Goal: Task Accomplishment & Management: Manage account settings

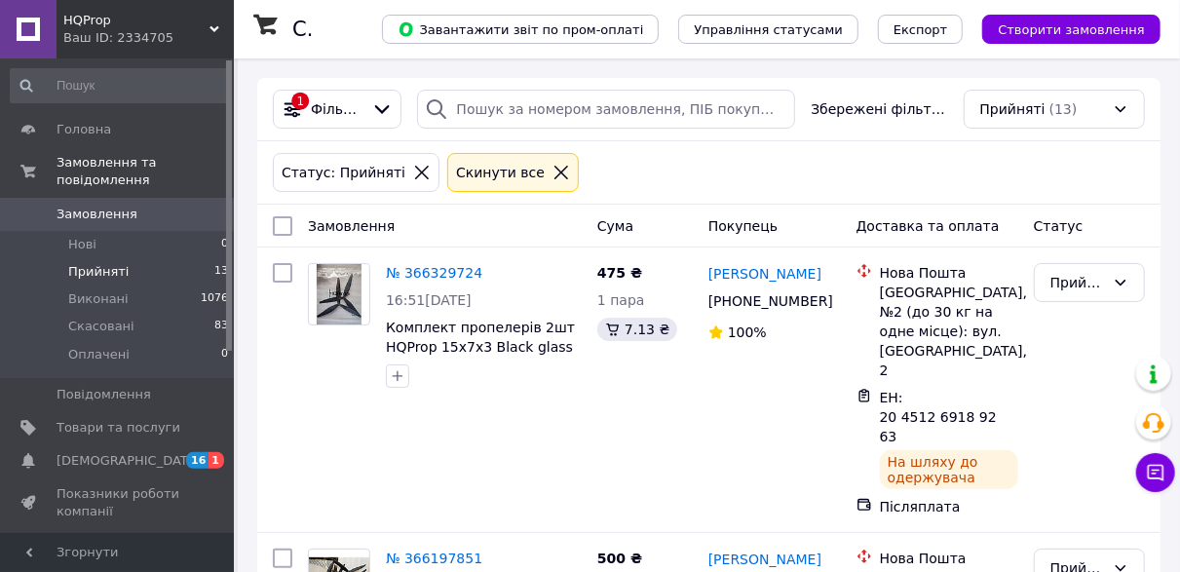
click at [98, 263] on span "Прийняті" at bounding box center [98, 272] width 60 height 18
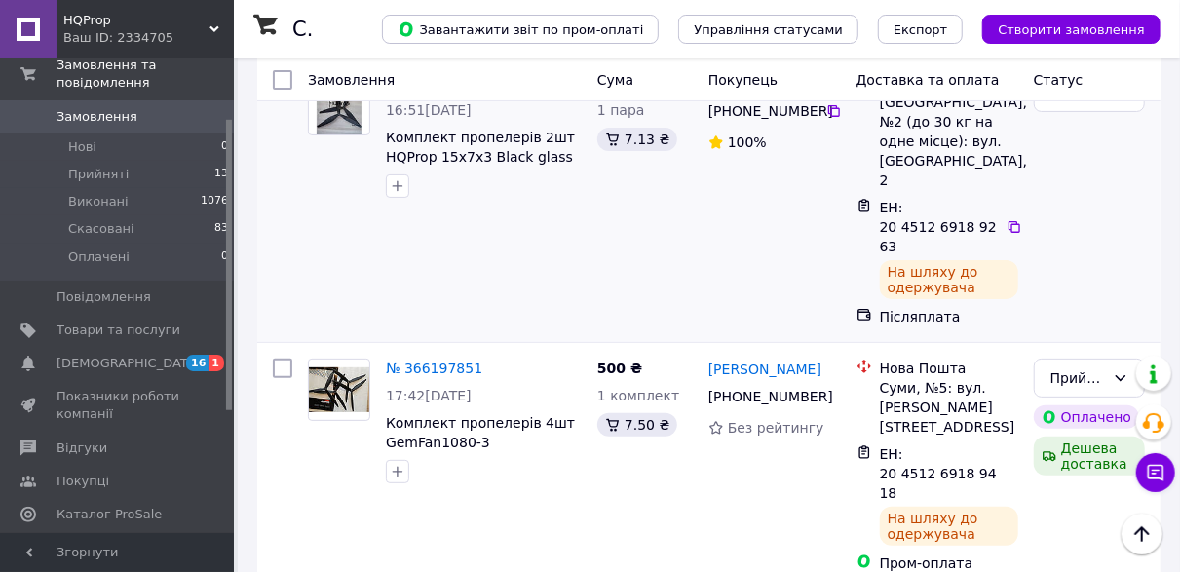
scroll to position [97, 0]
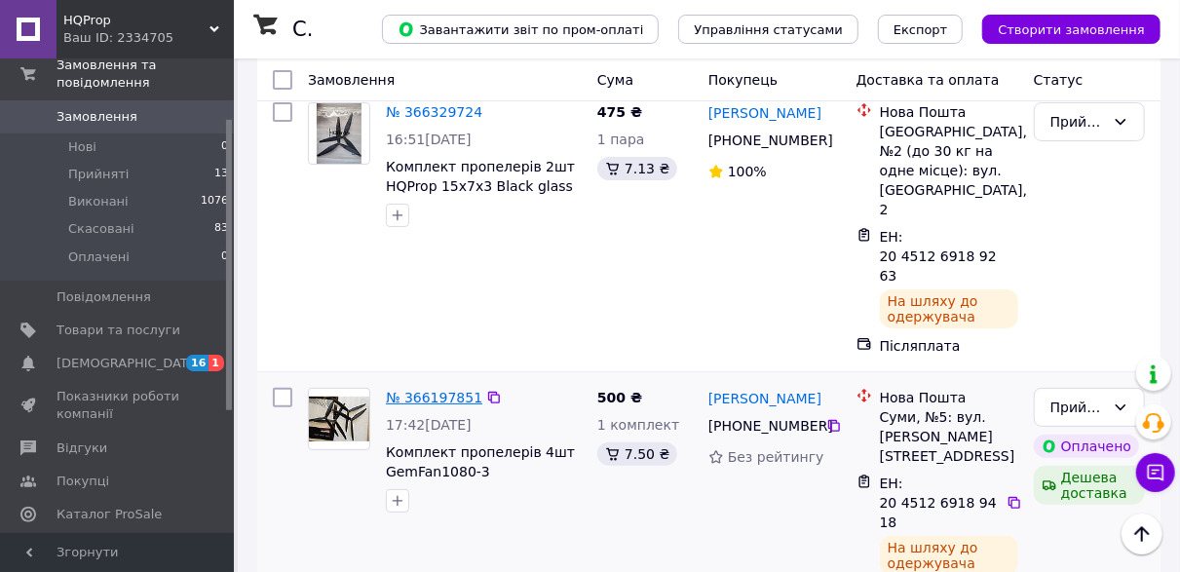
click at [416, 390] on link "№ 366197851" at bounding box center [434, 398] width 96 height 16
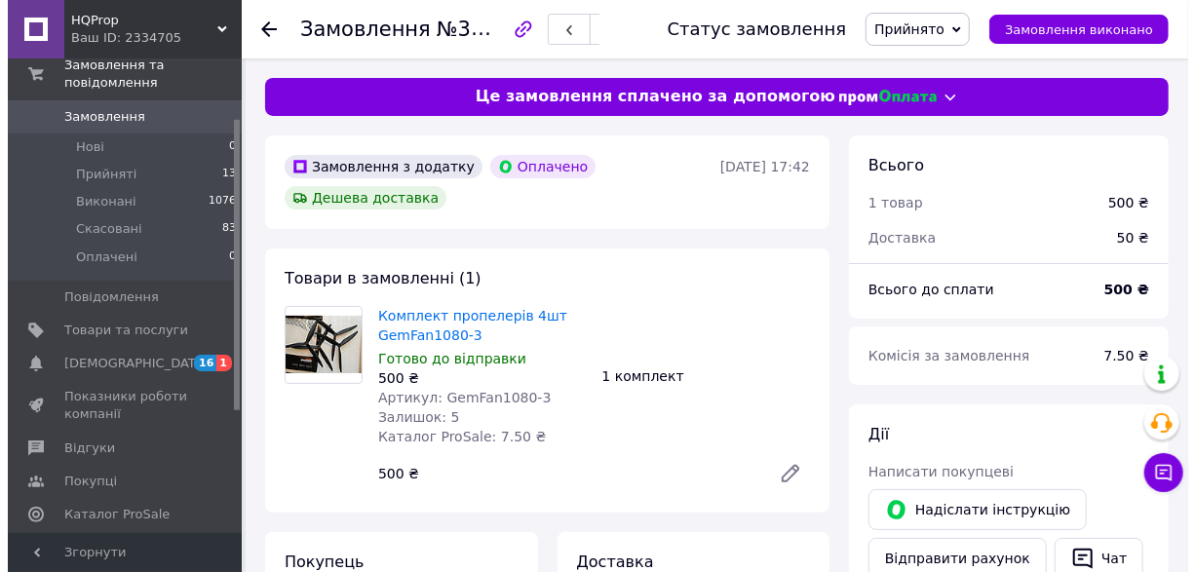
scroll to position [487, 0]
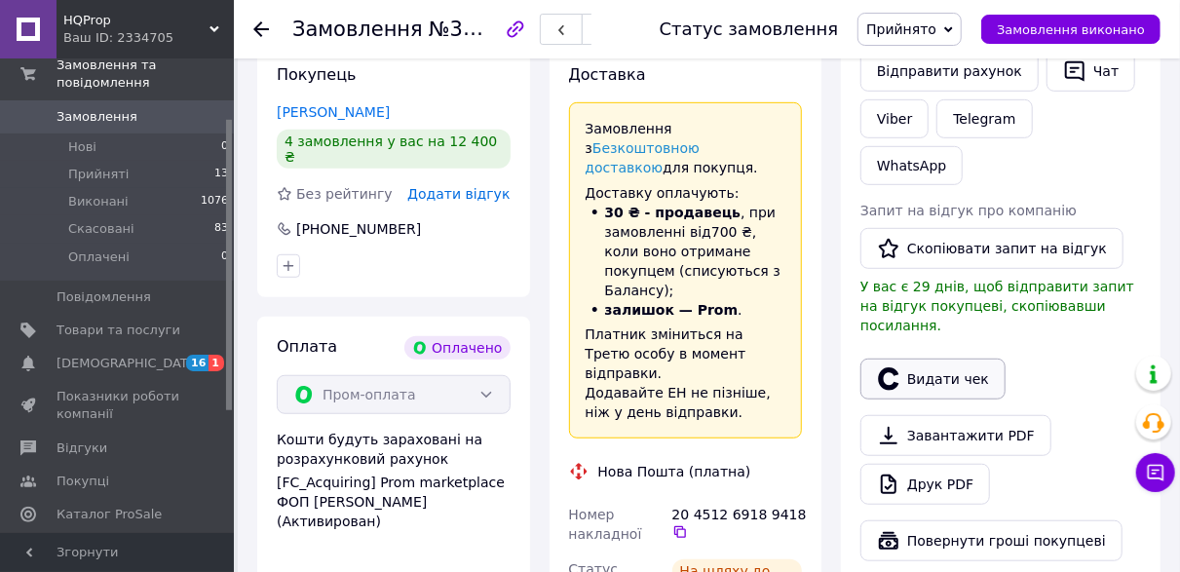
click at [964, 359] on button "Видати чек" at bounding box center [933, 379] width 145 height 41
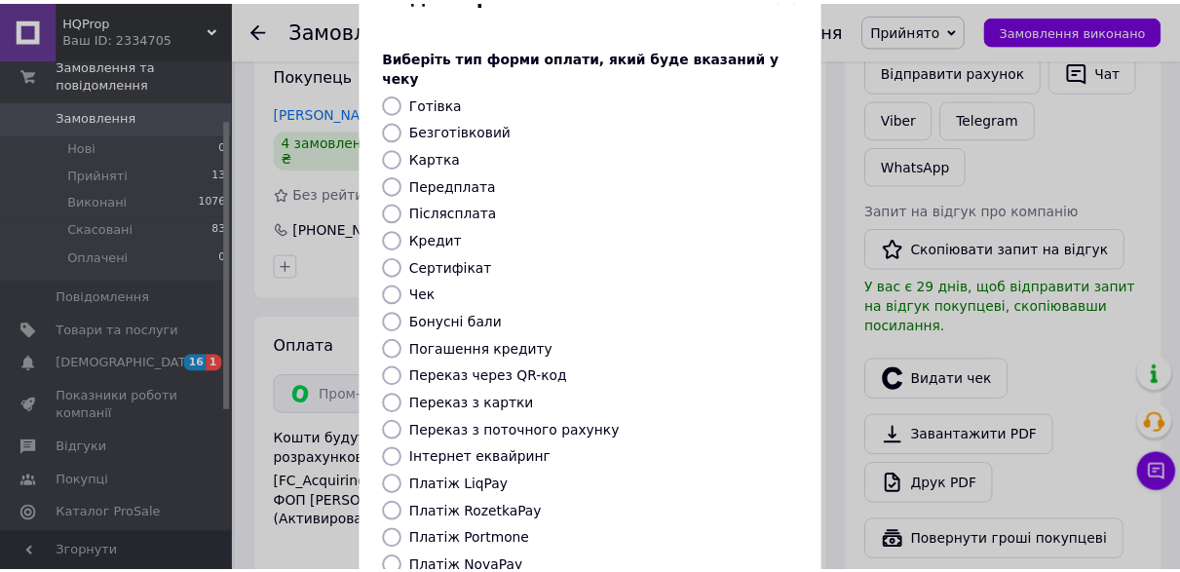
scroll to position [263, 0]
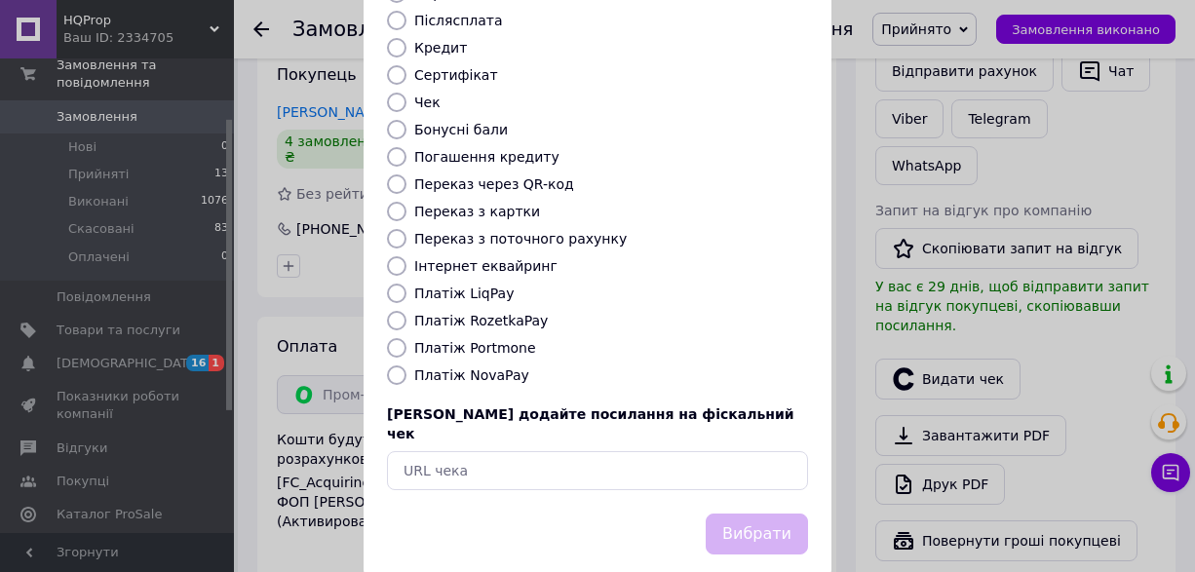
click at [482, 313] on label "Платіж RozetkaPay" at bounding box center [481, 321] width 134 height 16
click at [406, 311] on input "Платіж RozetkaPay" at bounding box center [396, 320] width 19 height 19
radio input "true"
click at [783, 514] on button "Вибрати" at bounding box center [757, 535] width 102 height 42
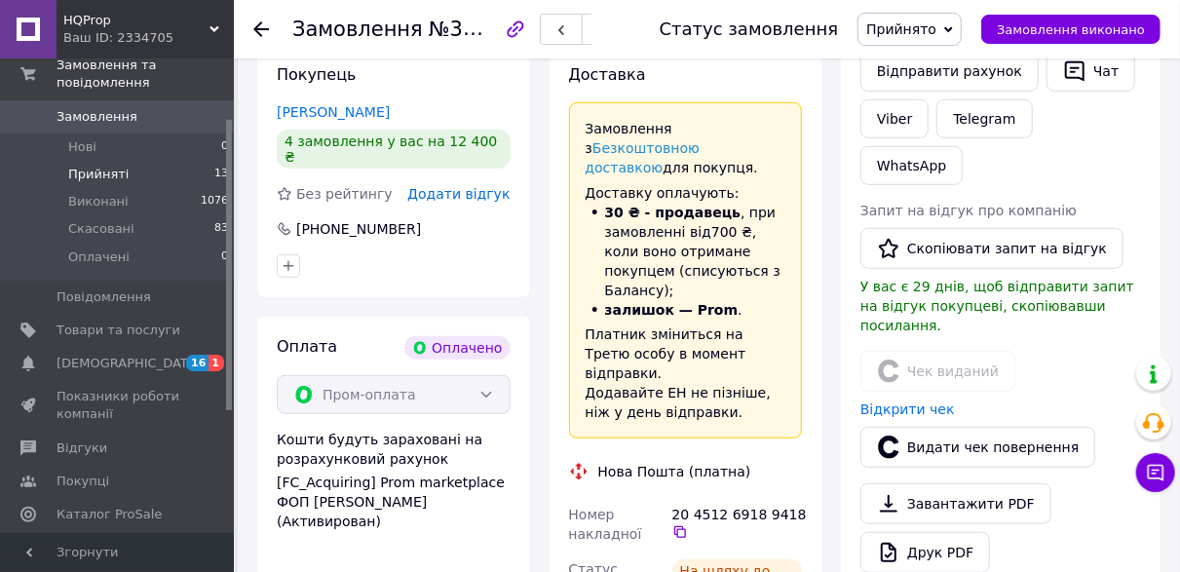
click at [104, 166] on span "Прийняті" at bounding box center [98, 175] width 60 height 18
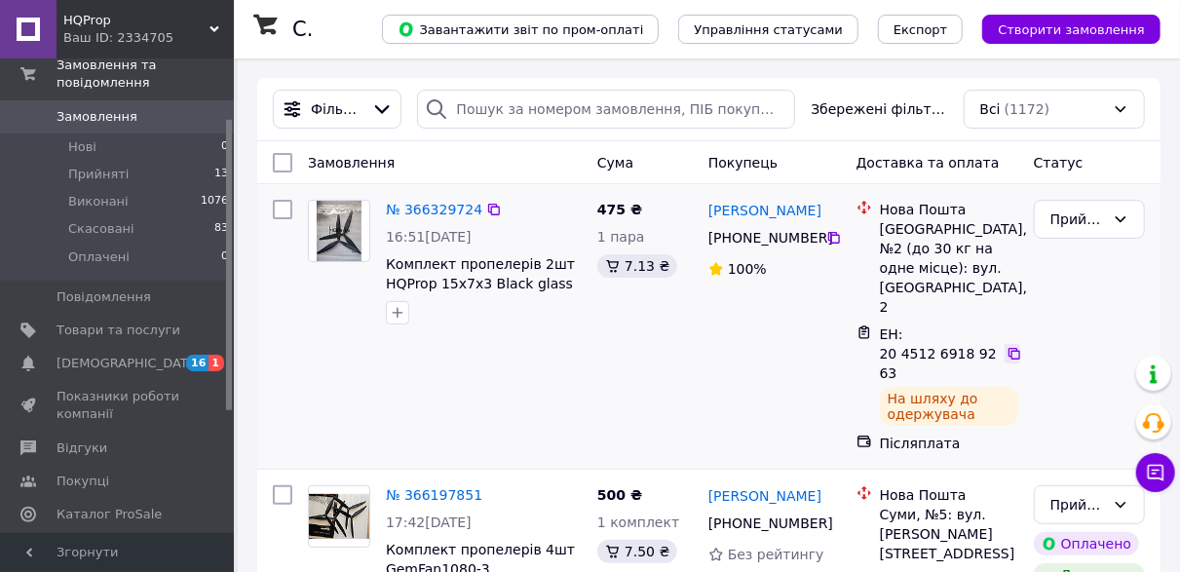
click at [1011, 348] on icon at bounding box center [1015, 354] width 12 height 12
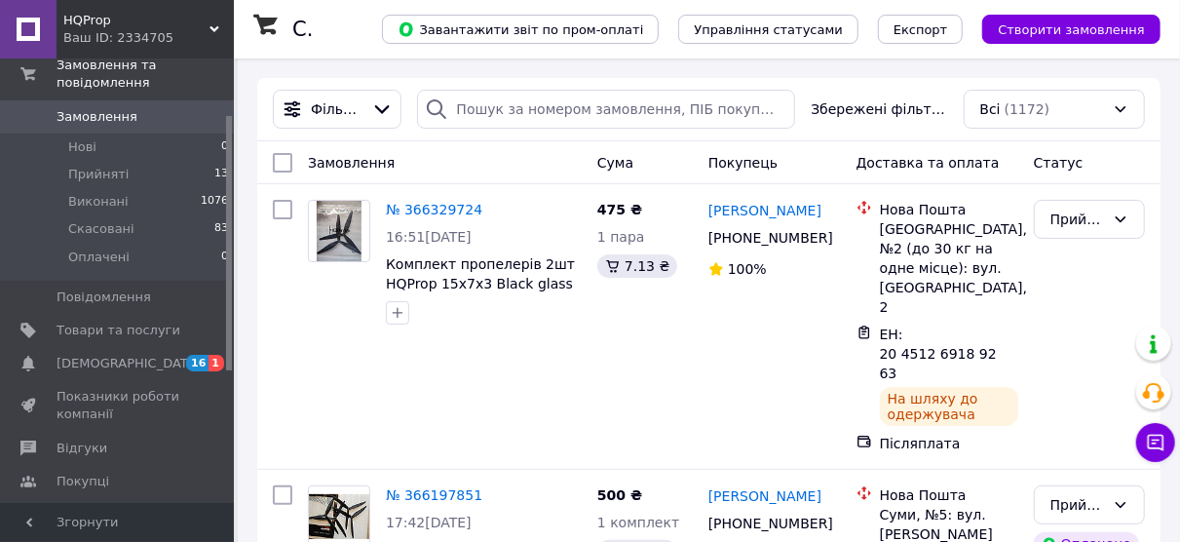
scroll to position [1640, 0]
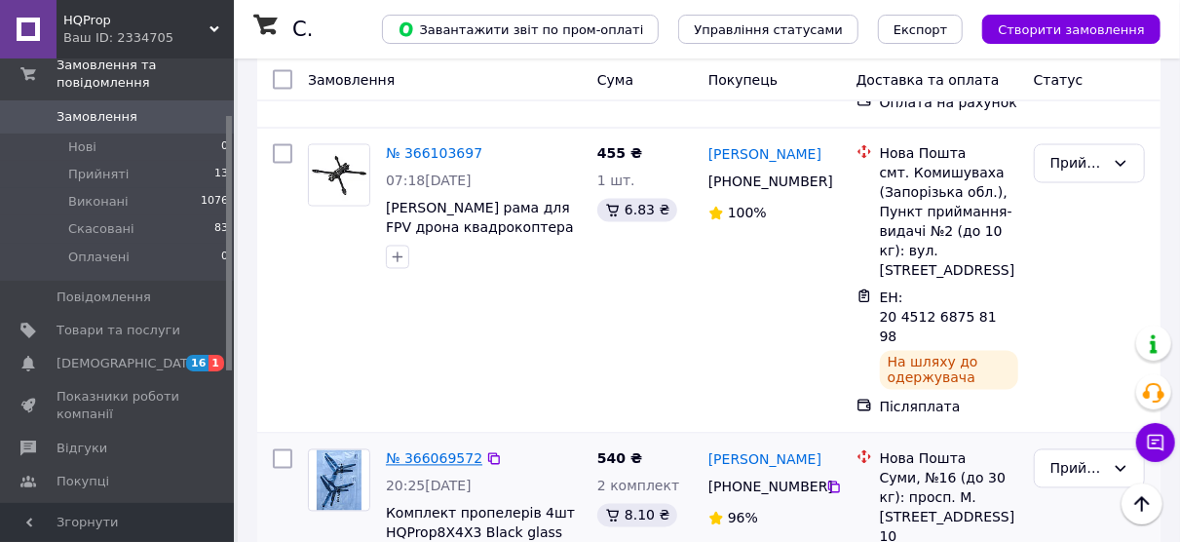
click at [448, 451] on link "№ 366069572" at bounding box center [434, 459] width 96 height 16
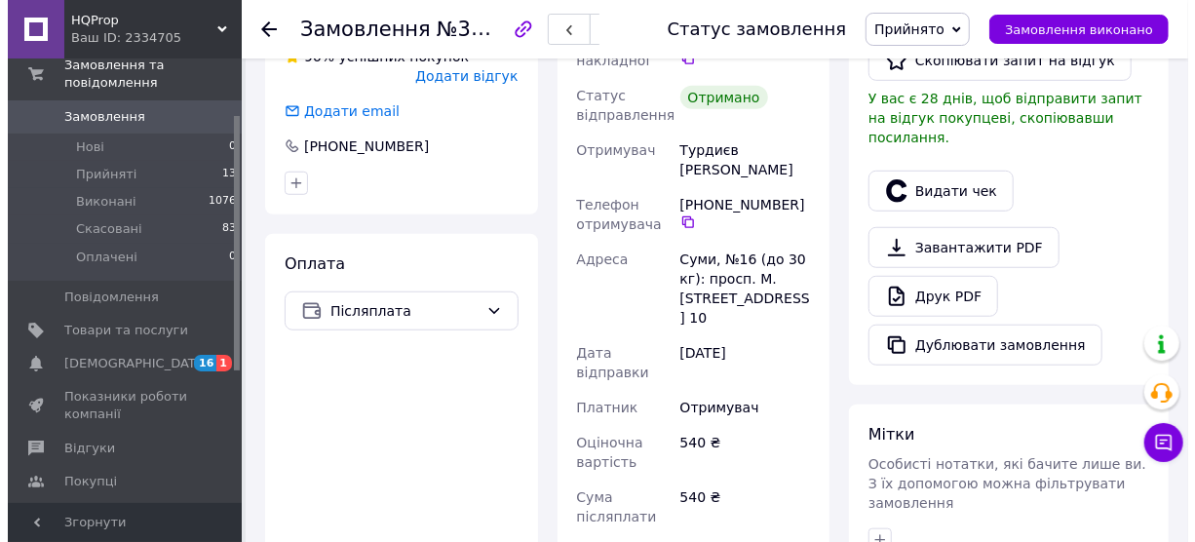
scroll to position [575, 0]
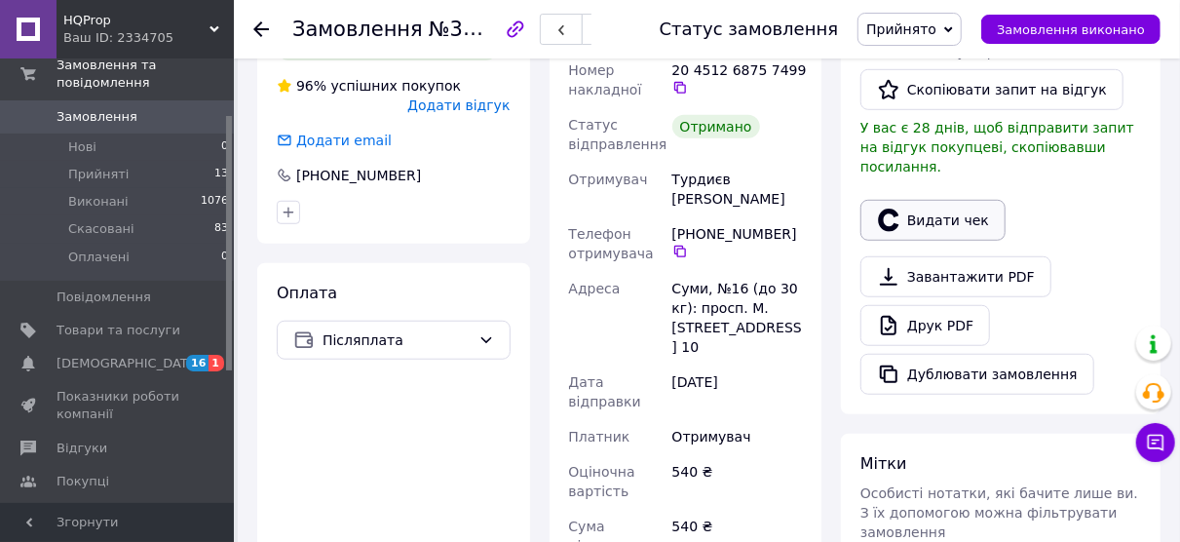
click at [909, 200] on button "Видати чек" at bounding box center [933, 220] width 145 height 41
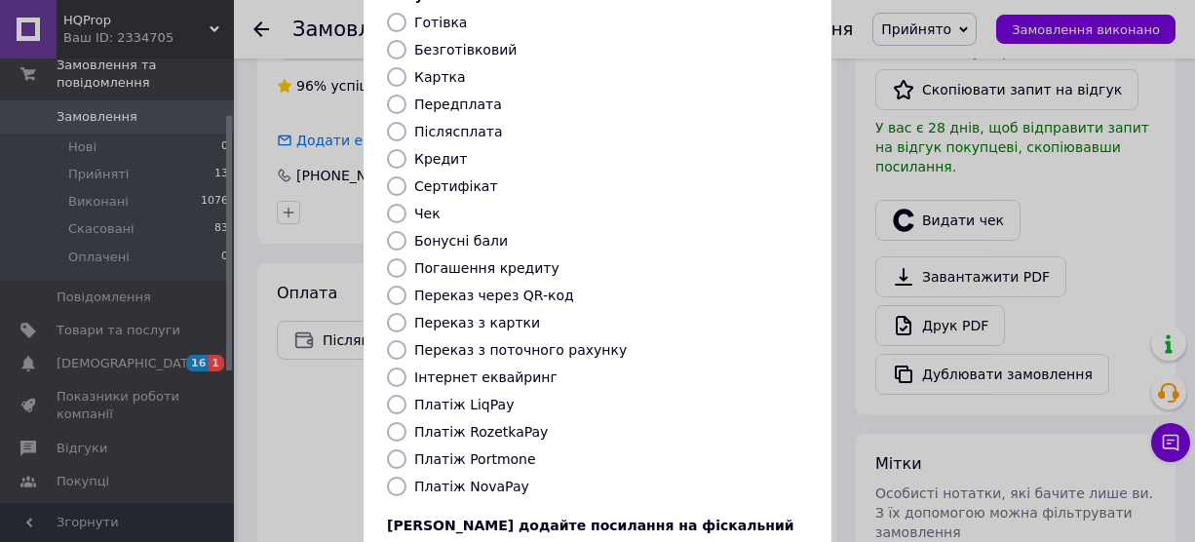
scroll to position [294, 0]
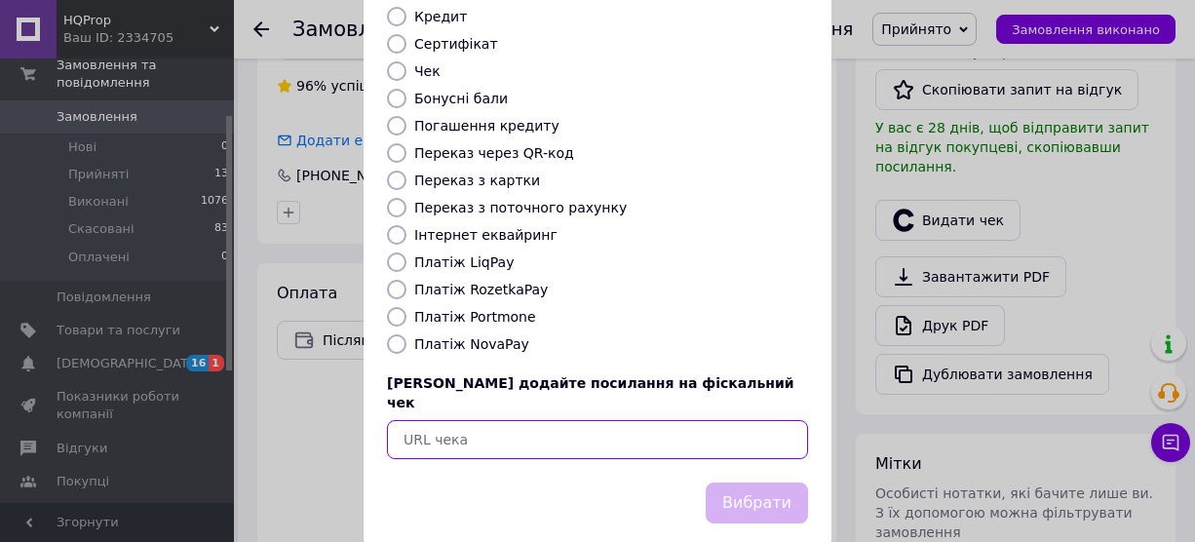
click at [573, 420] on input "text" at bounding box center [597, 439] width 421 height 39
paste input "[URL][DOMAIN_NAME]"
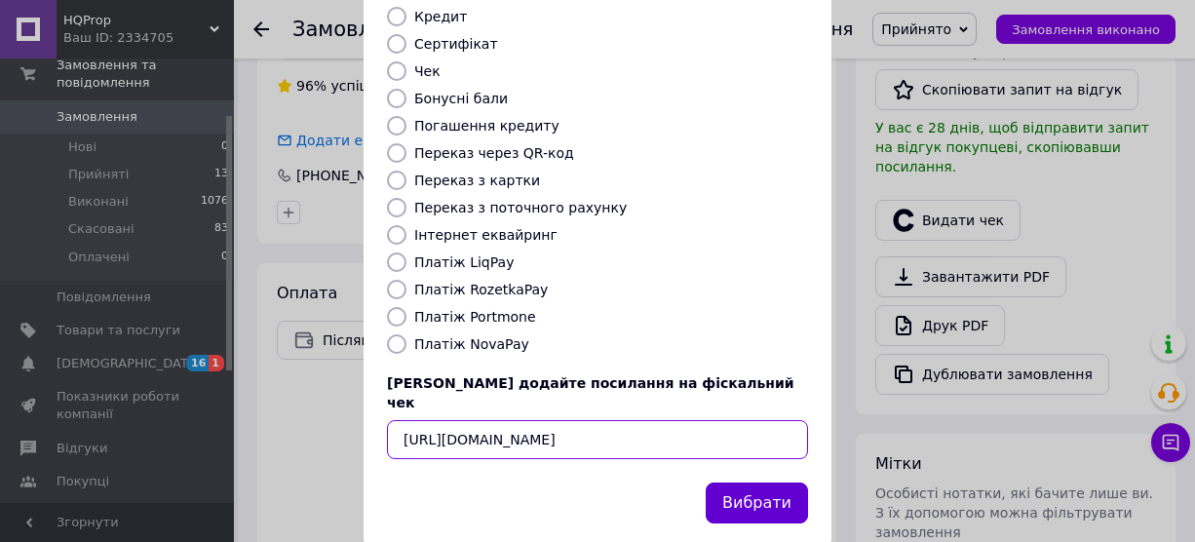
type input "[URL][DOMAIN_NAME]"
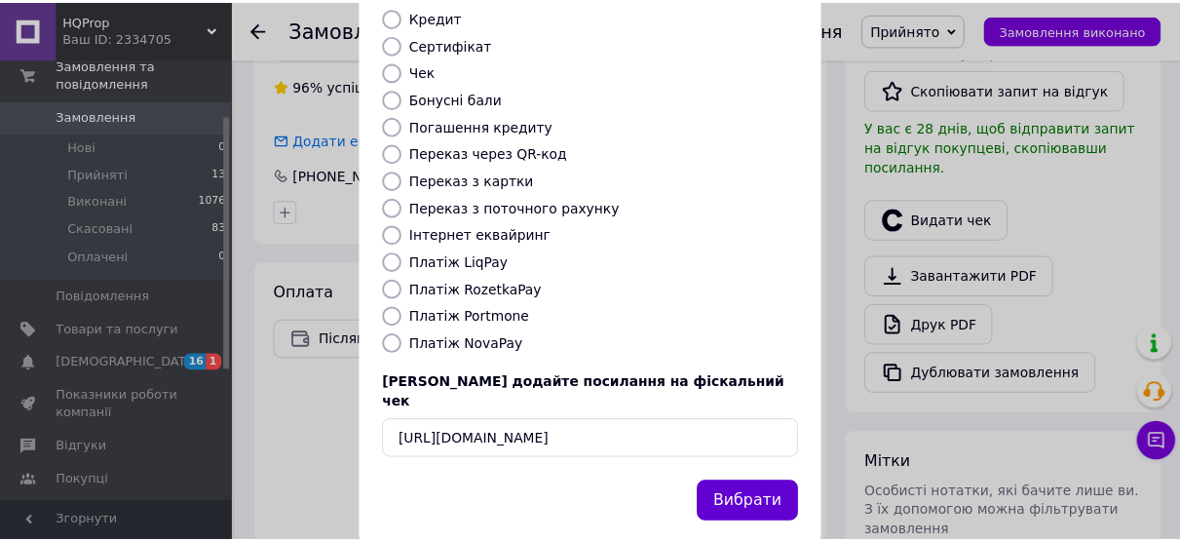
scroll to position [0, 0]
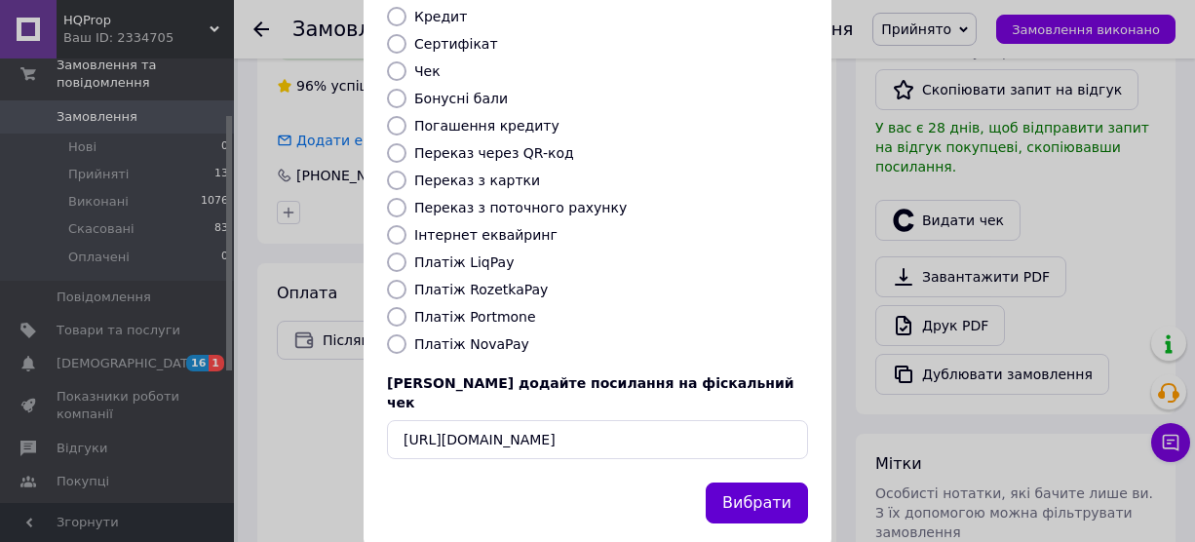
click at [746, 482] on button "Вибрати" at bounding box center [757, 503] width 102 height 42
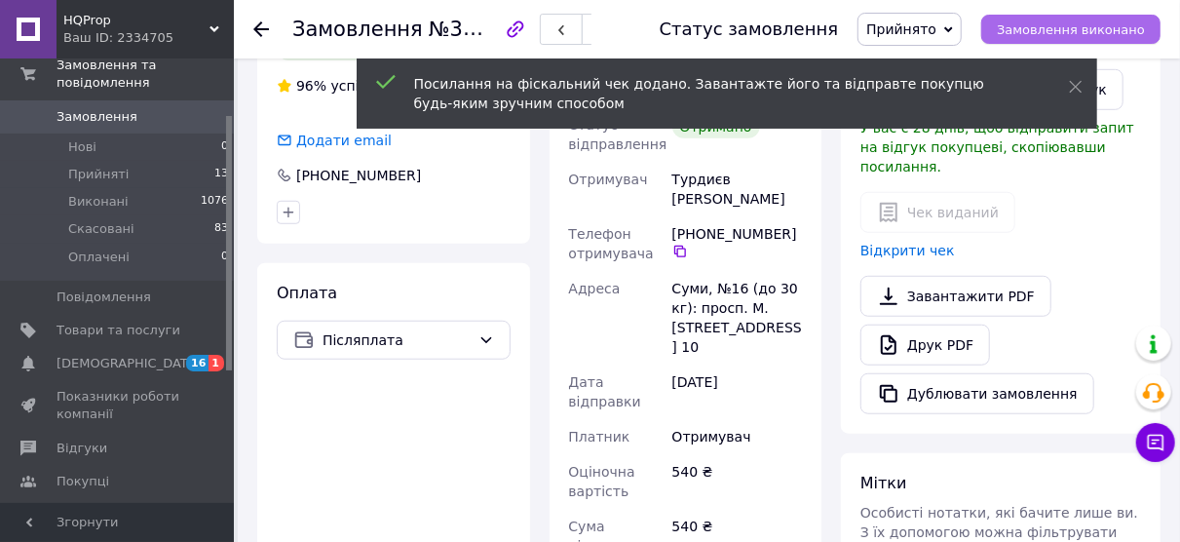
click at [1036, 24] on span "Замовлення виконано" at bounding box center [1071, 29] width 148 height 15
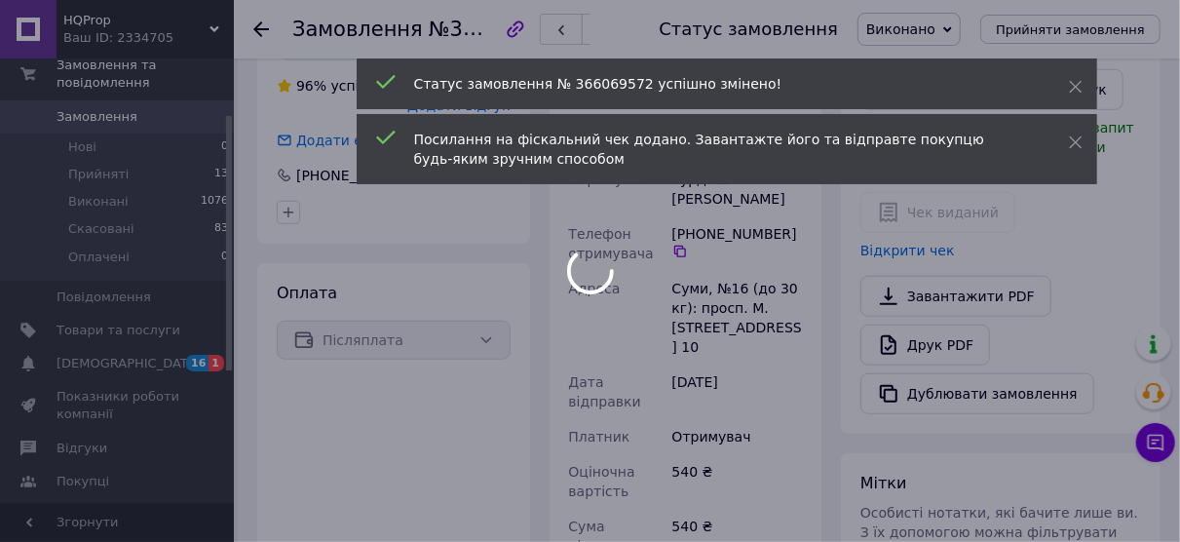
scroll to position [538, 0]
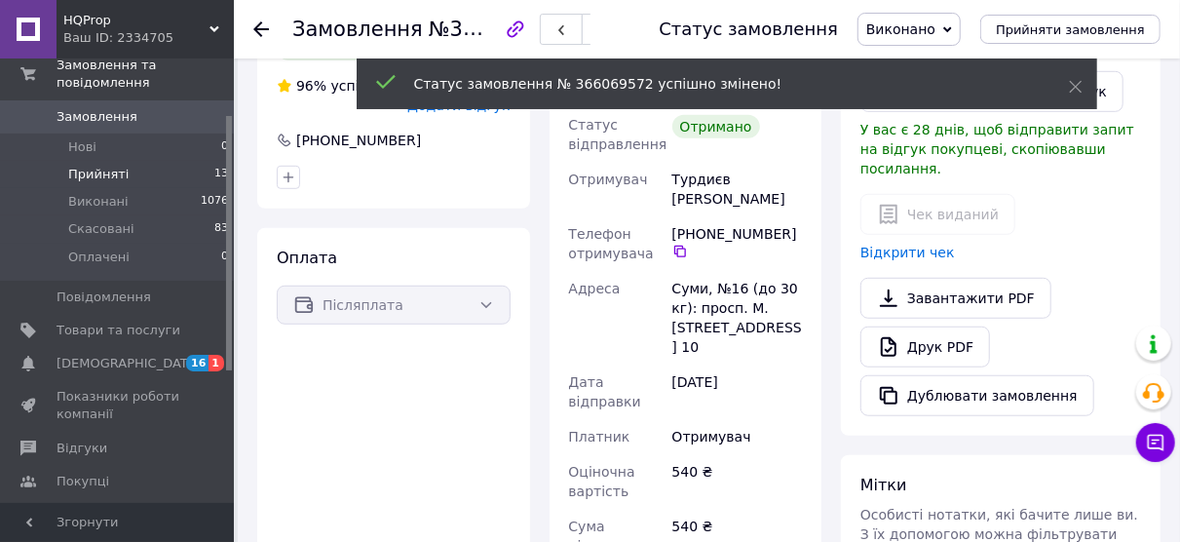
click at [83, 166] on span "Прийняті" at bounding box center [98, 175] width 60 height 18
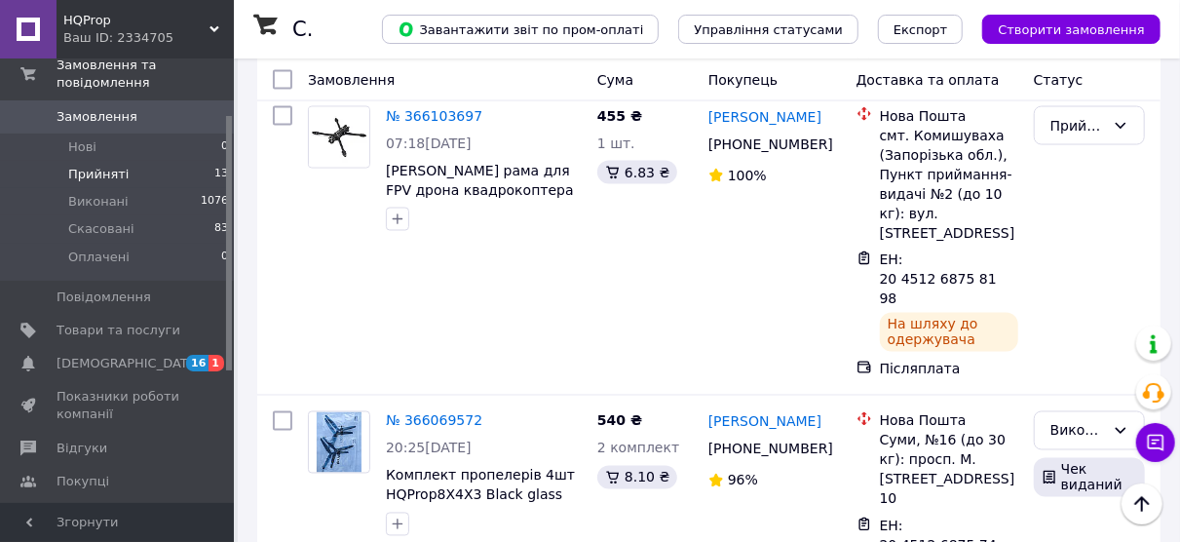
scroll to position [2158, 0]
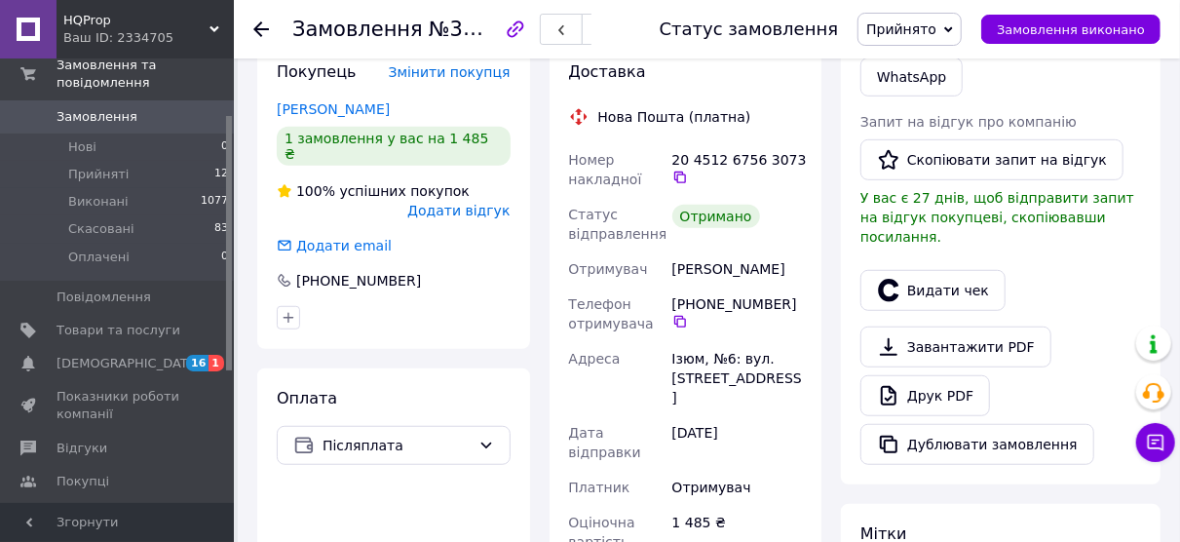
scroll to position [407, 0]
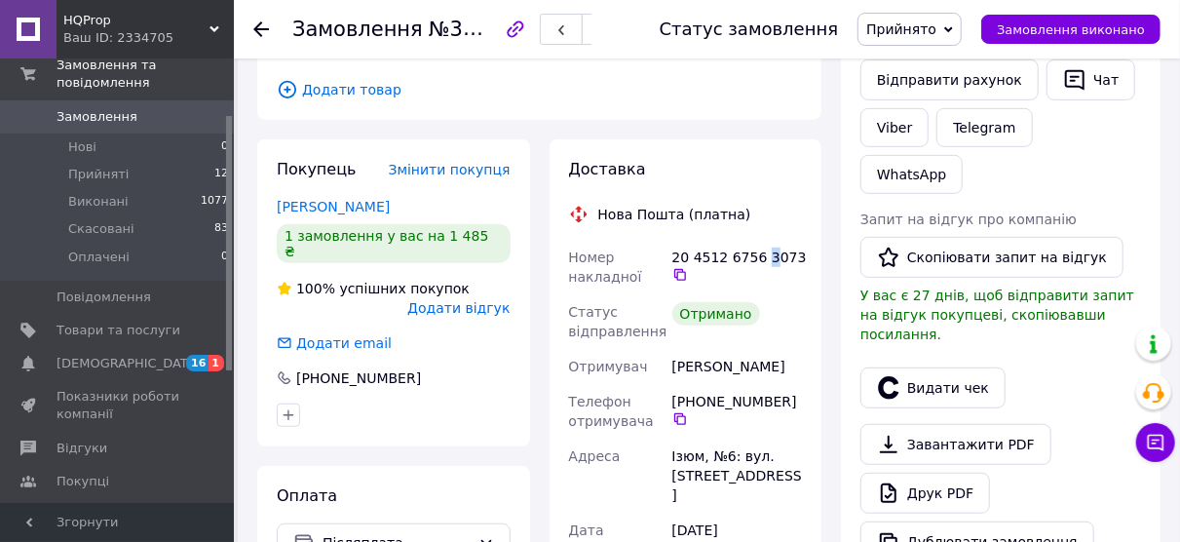
click at [761, 248] on div "20 4512 6756 3073" at bounding box center [737, 265] width 130 height 35
drag, startPoint x: 736, startPoint y: 232, endPoint x: 787, endPoint y: 234, distance: 51.7
click at [787, 248] on div "20 4512 6756 3073" at bounding box center [737, 265] width 130 height 35
copy div "56 3073"
click at [918, 367] on button "Видати чек" at bounding box center [933, 387] width 145 height 41
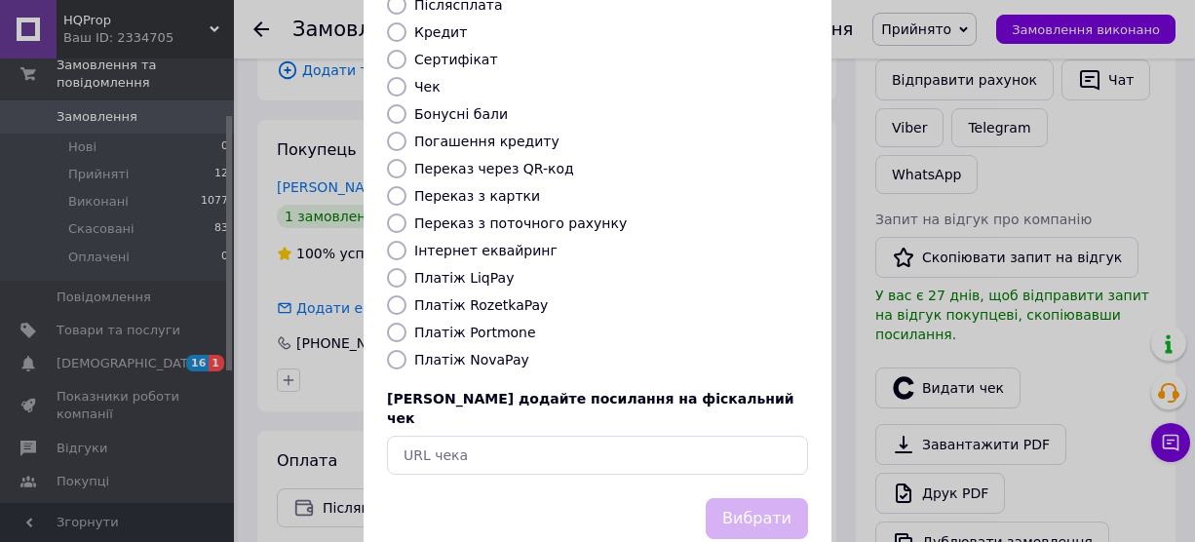
scroll to position [294, 0]
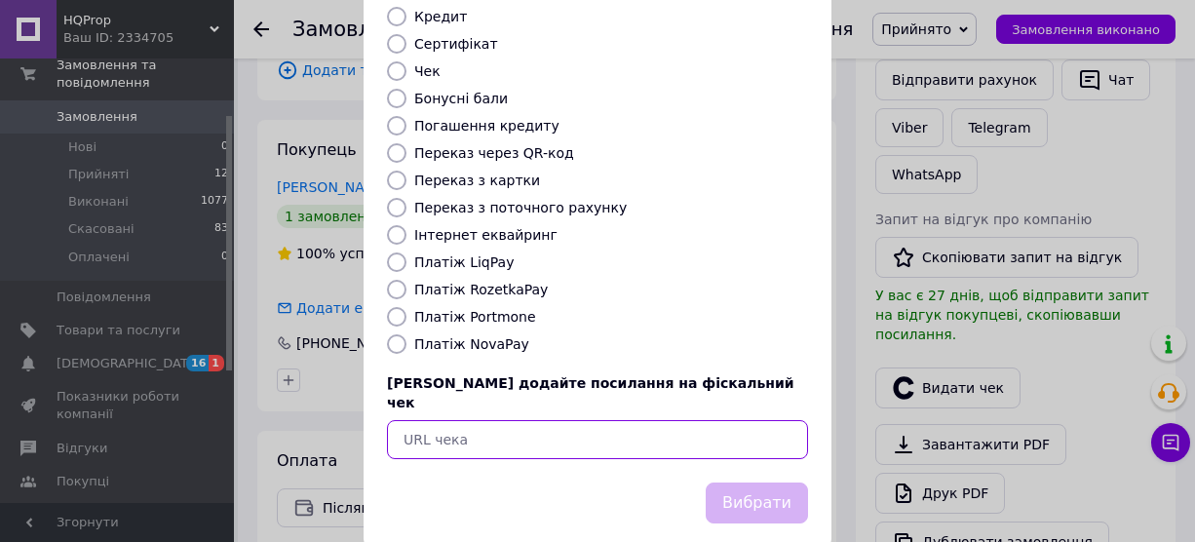
click at [562, 420] on input "text" at bounding box center [597, 439] width 421 height 39
paste input "[URL][DOMAIN_NAME]"
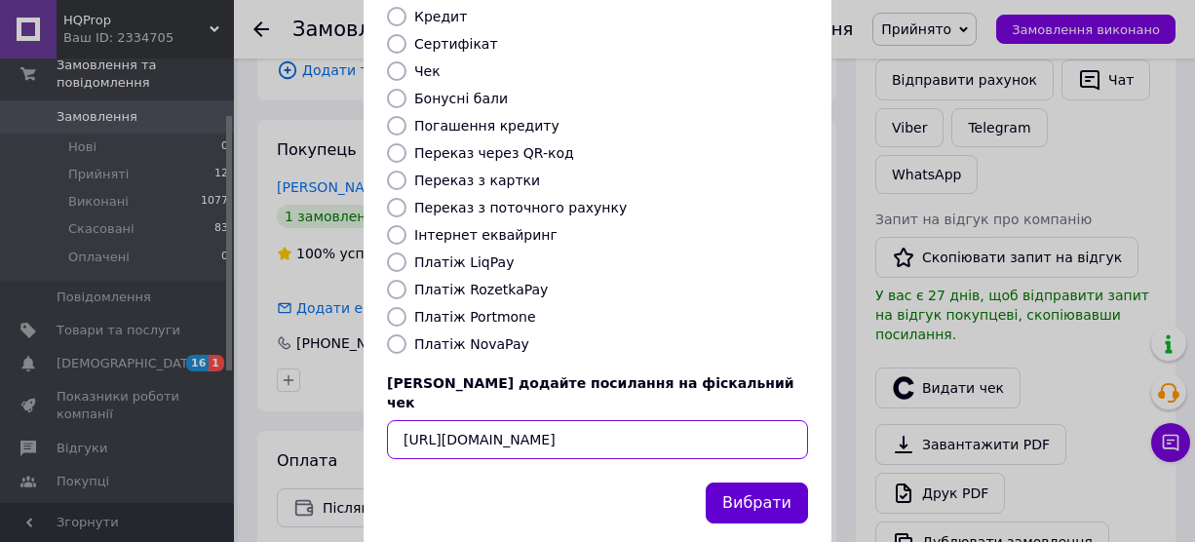
type input "[URL][DOMAIN_NAME]"
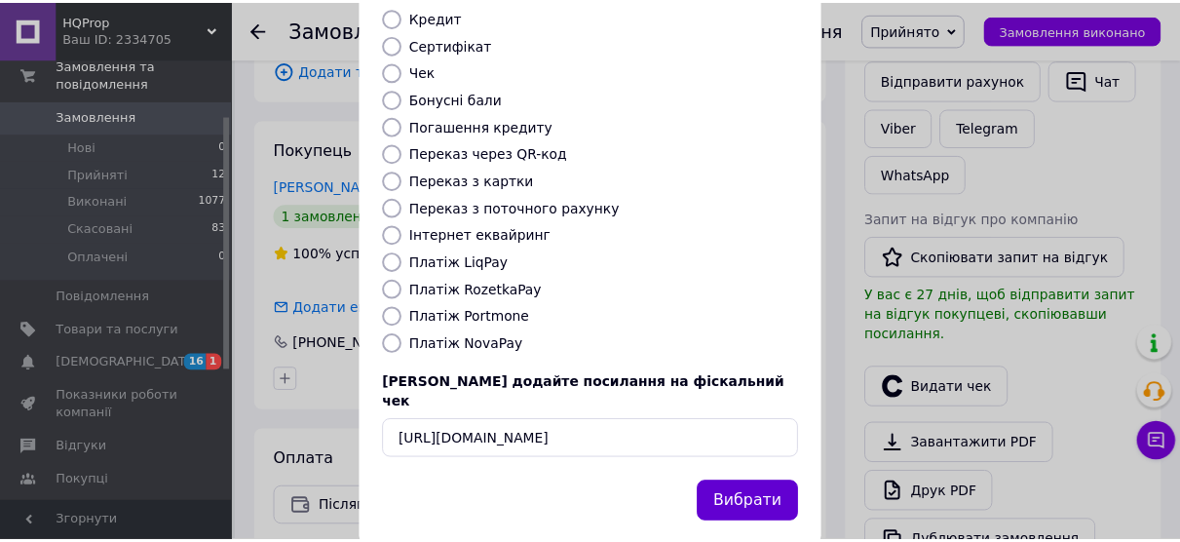
scroll to position [0, 0]
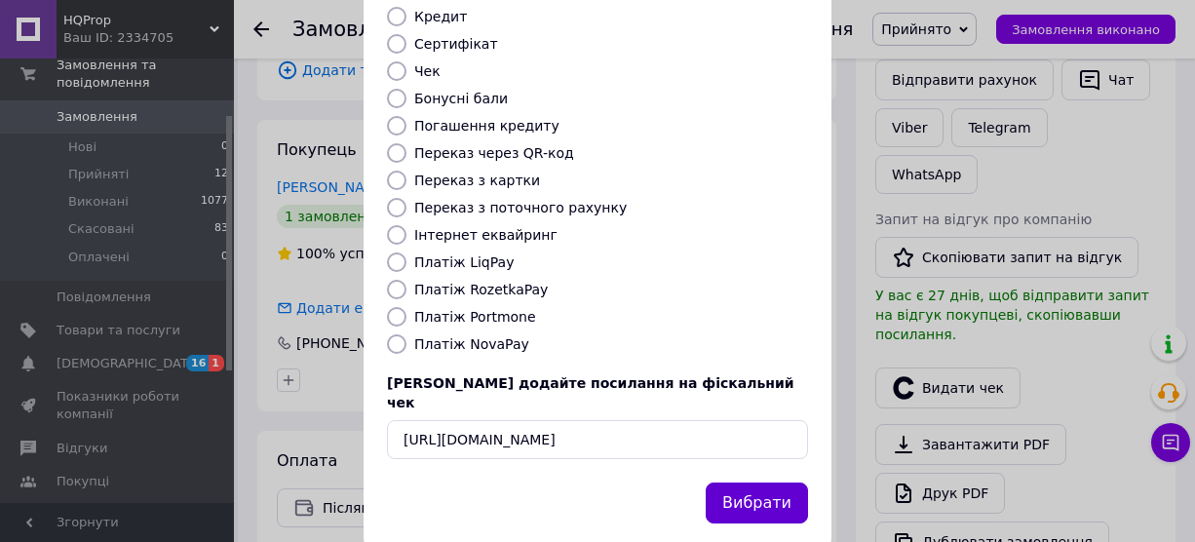
click at [736, 482] on button "Вибрати" at bounding box center [757, 503] width 102 height 42
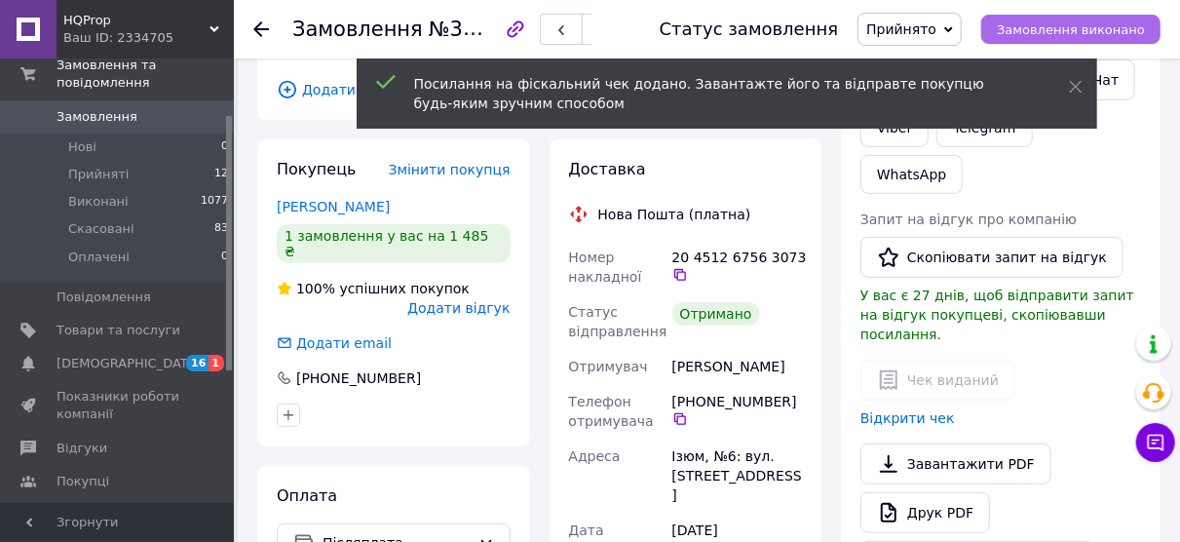
click at [1062, 29] on span "Замовлення виконано" at bounding box center [1071, 29] width 148 height 15
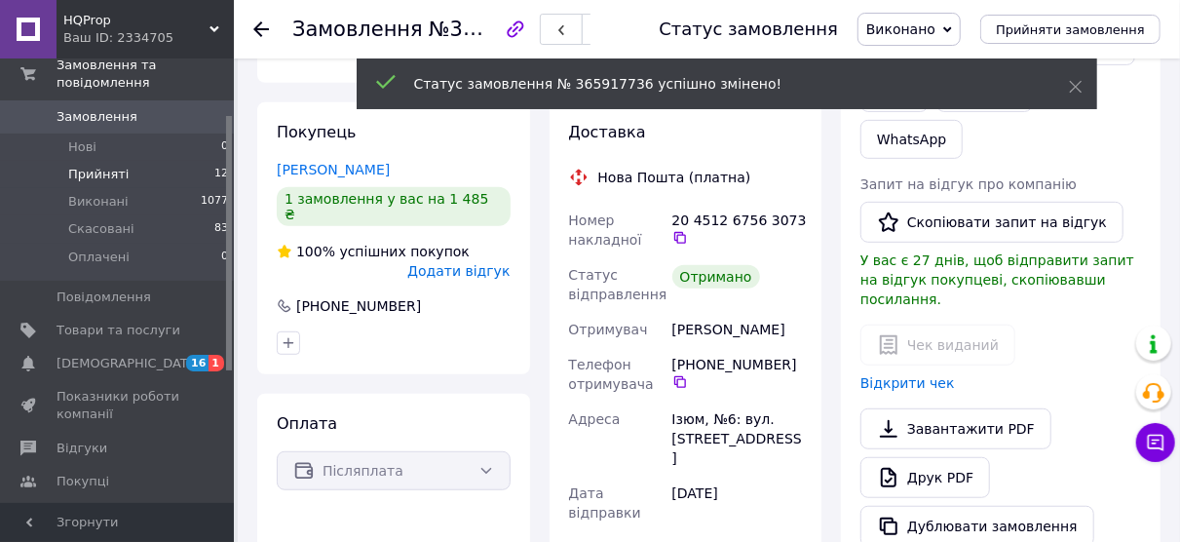
click at [79, 166] on span "Прийняті" at bounding box center [98, 175] width 60 height 18
